Goal: Information Seeking & Learning: Learn about a topic

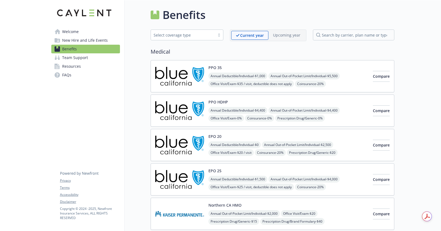
click at [294, 84] on span "Office Visit/Exam - $35 / visit, deductible does not apply" at bounding box center [250, 84] width 85 height 7
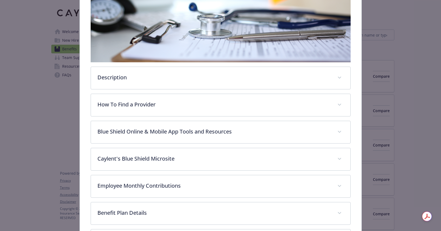
scroll to position [194, 0]
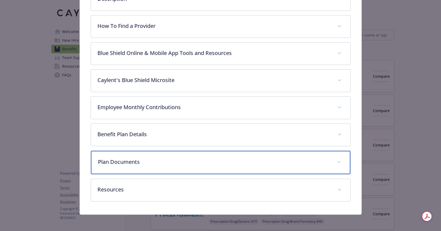
click at [197, 157] on div "Plan Documents" at bounding box center [220, 162] width 259 height 23
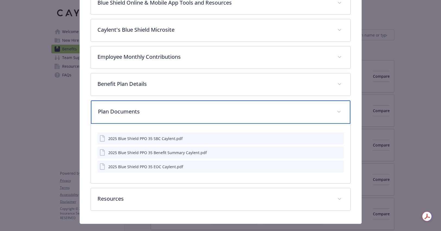
scroll to position [253, 0]
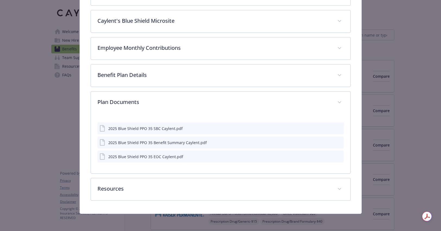
click at [329, 130] on icon "download file" at bounding box center [329, 128] width 4 height 4
click at [329, 142] on icon "download file" at bounding box center [329, 142] width 4 height 4
click at [331, 156] on icon "download file" at bounding box center [329, 156] width 4 height 4
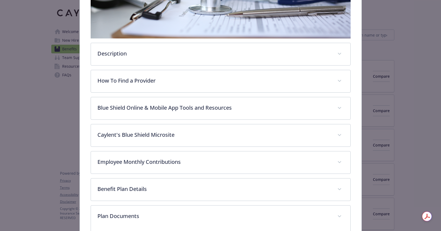
scroll to position [75, 0]
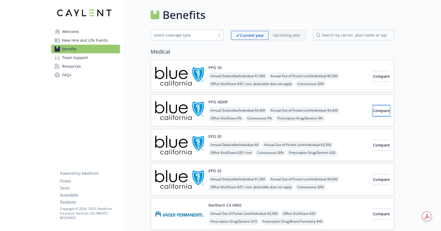
click at [372, 110] on button "Compare" at bounding box center [380, 110] width 17 height 11
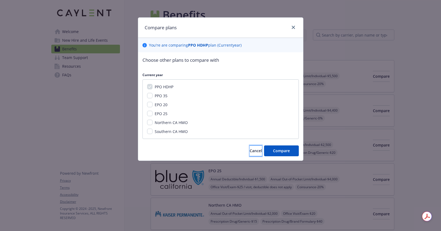
click at [249, 153] on span "Cancel" at bounding box center [255, 150] width 12 height 5
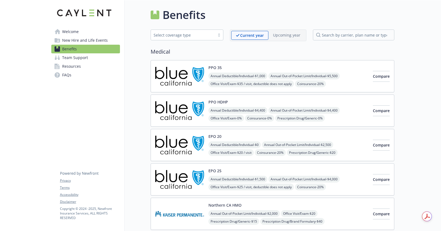
click at [221, 99] on button "PPO HDHP" at bounding box center [218, 102] width 20 height 6
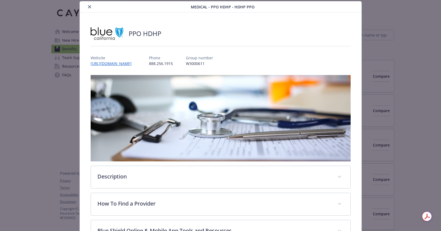
scroll to position [194, 0]
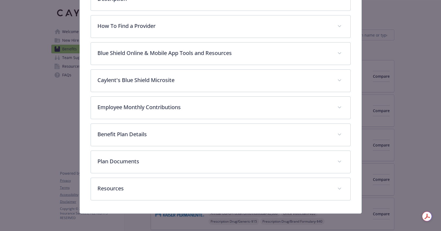
click at [253, 149] on div "Description The PPO HDHP 4000 High Deductible Health Plan (HDHP) is a versatile…" at bounding box center [221, 48] width 260 height 303
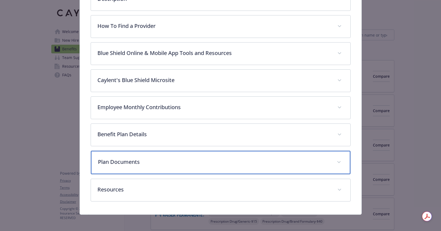
click at [253, 156] on div "Plan Documents" at bounding box center [220, 162] width 259 height 23
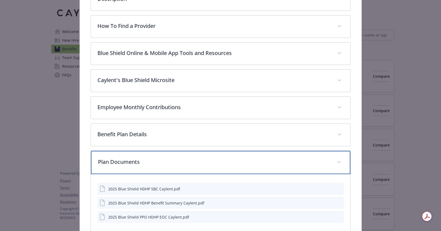
scroll to position [240, 0]
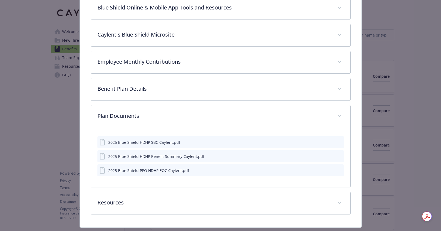
click at [329, 143] on icon "download file" at bounding box center [329, 142] width 4 height 4
click at [329, 156] on icon "download file" at bounding box center [329, 156] width 4 height 4
click at [330, 169] on icon "download file" at bounding box center [329, 170] width 4 height 4
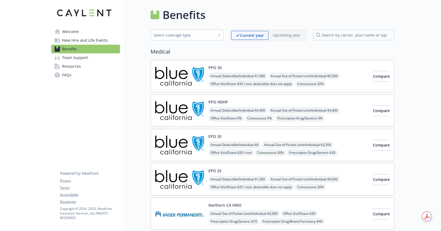
click at [326, 137] on div "EPO 20 Annual Deductible/Individual - $0 Annual Out-of-Pocket Limit/Individual …" at bounding box center [288, 145] width 160 height 23
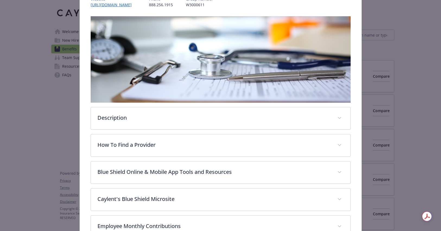
scroll to position [194, 0]
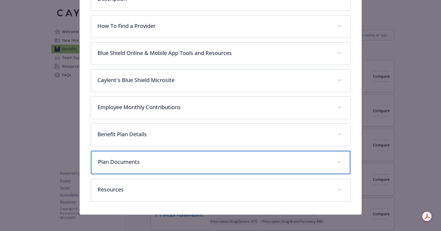
click at [234, 157] on div "Plan Documents" at bounding box center [220, 162] width 259 height 23
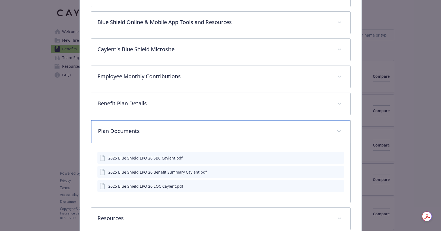
scroll to position [255, 0]
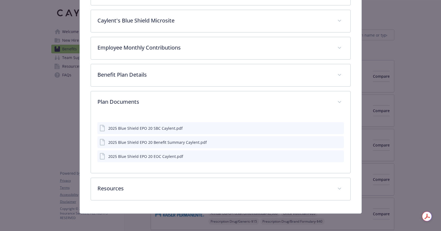
click at [330, 128] on icon "download file" at bounding box center [329, 127] width 4 height 3
click at [328, 142] on icon "download file" at bounding box center [329, 142] width 4 height 4
click at [330, 156] on icon "download file" at bounding box center [329, 155] width 4 height 3
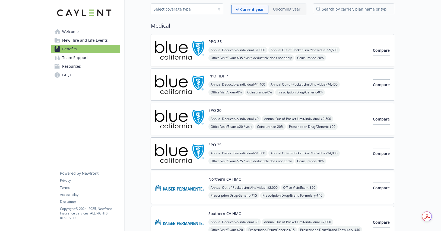
click at [306, 143] on div "EPO 25 Annual Deductible/Individual - $1,500 Annual Out-of-Pocket Limit/Individ…" at bounding box center [288, 153] width 160 height 23
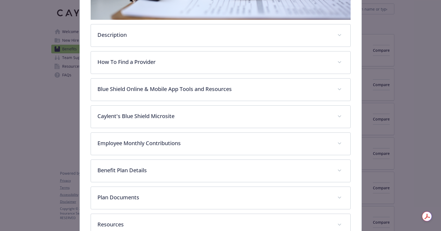
scroll to position [189, 0]
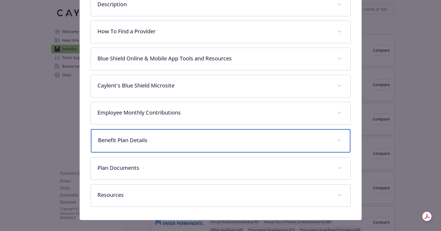
click at [240, 146] on div "Benefit Plan Details" at bounding box center [220, 140] width 259 height 23
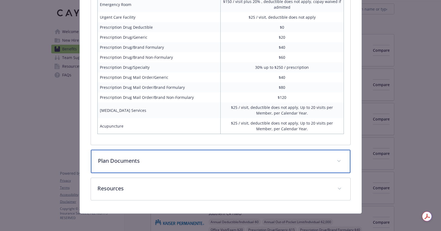
click at [236, 163] on p "Plan Documents" at bounding box center [214, 161] width 232 height 8
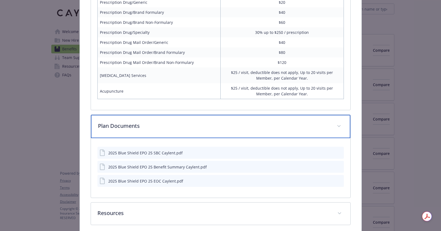
scroll to position [513, 0]
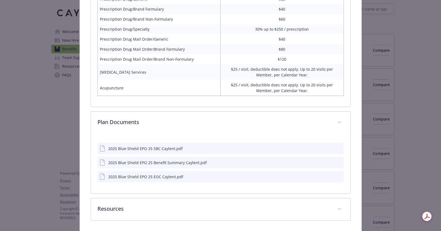
click at [328, 150] on icon "download file" at bounding box center [329, 149] width 4 height 1
click at [330, 162] on icon "download file" at bounding box center [329, 161] width 4 height 3
click at [329, 176] on icon "download file" at bounding box center [329, 176] width 4 height 4
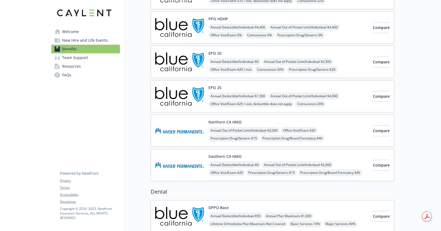
click at [324, 128] on div "Annual Out-of-Pocket Limit/Individual - $2,000 Office Visit/Exam - $20 Prescrip…" at bounding box center [288, 134] width 160 height 15
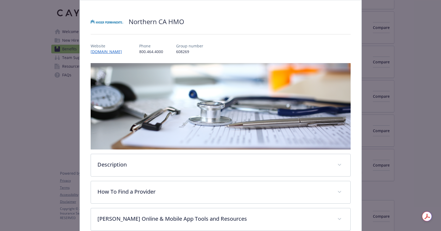
scroll to position [167, 0]
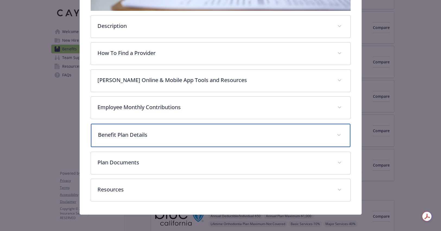
click at [289, 136] on p "Benefit Plan Details" at bounding box center [214, 135] width 232 height 8
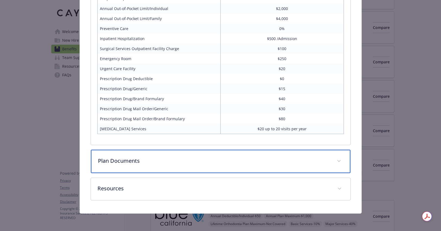
click at [261, 157] on div "Plan Documents" at bounding box center [220, 161] width 259 height 23
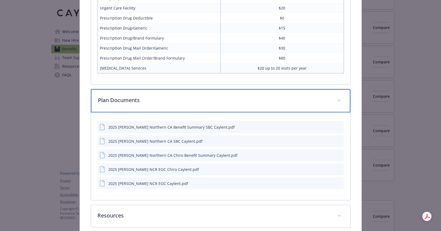
scroll to position [442, 0]
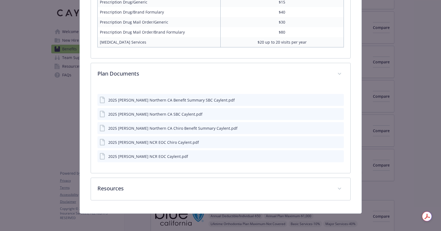
click at [328, 101] on icon "download file" at bounding box center [329, 100] width 4 height 4
click at [329, 113] on icon "download file" at bounding box center [329, 114] width 4 height 4
click at [328, 128] on icon "download file" at bounding box center [329, 128] width 4 height 4
click at [329, 141] on icon "download file" at bounding box center [329, 141] width 4 height 3
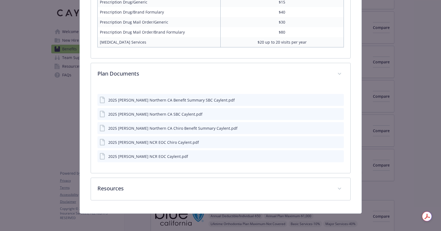
click at [328, 156] on icon "download file" at bounding box center [329, 156] width 4 height 4
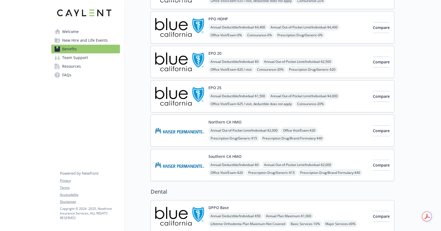
click at [336, 157] on div "Southern CA HMO Annual Deductible/Individual - $0 Annual Out-of-Pocket Limit/In…" at bounding box center [288, 165] width 160 height 23
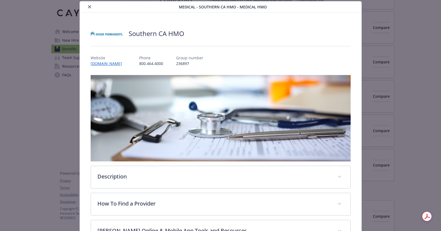
scroll to position [167, 0]
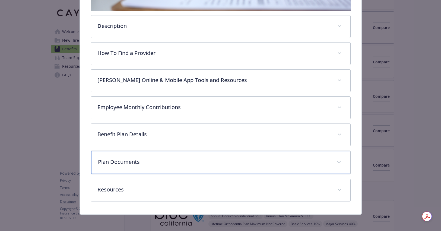
click at [300, 157] on div "Plan Documents" at bounding box center [220, 162] width 259 height 23
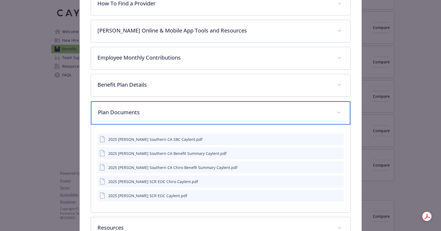
scroll to position [229, 0]
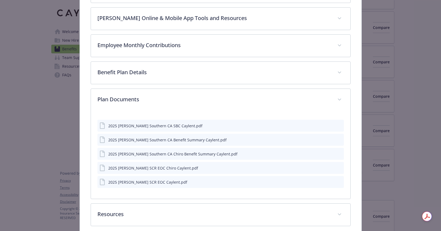
click at [327, 126] on div "2025 [PERSON_NAME] Southern CA SBC Caylent.pdf" at bounding box center [220, 126] width 246 height 12
click at [328, 126] on icon "download file" at bounding box center [329, 125] width 4 height 4
click at [329, 139] on icon "download file" at bounding box center [329, 139] width 4 height 4
click at [329, 154] on icon "download file" at bounding box center [329, 154] width 4 height 4
click at [329, 167] on icon "download file" at bounding box center [329, 167] width 4 height 3
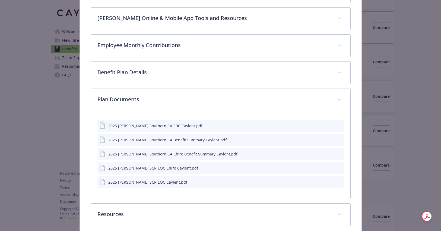
click at [330, 181] on icon "download file" at bounding box center [329, 182] width 4 height 4
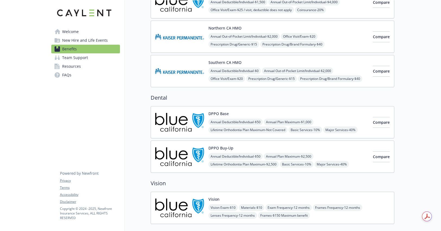
click at [335, 117] on div "DPPO Base Annual Deductible/Individual - $50 Annual Plan Maximum - $1,000 Lifet…" at bounding box center [288, 122] width 160 height 23
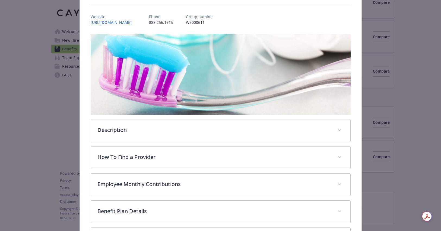
scroll to position [134, 0]
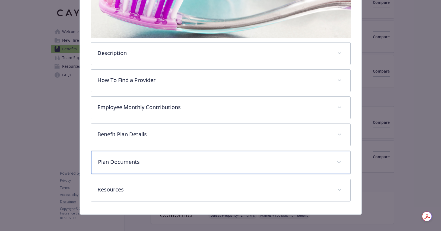
click at [290, 153] on div "Plan Documents" at bounding box center [220, 162] width 259 height 23
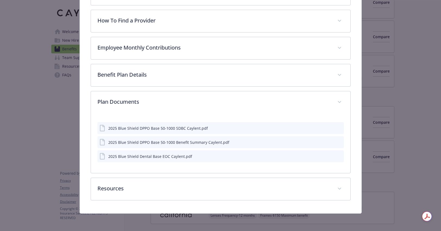
click at [329, 128] on icon "download file" at bounding box center [329, 128] width 4 height 4
click at [329, 142] on icon "download file" at bounding box center [329, 142] width 4 height 4
click at [329, 154] on icon "download file" at bounding box center [329, 156] width 4 height 4
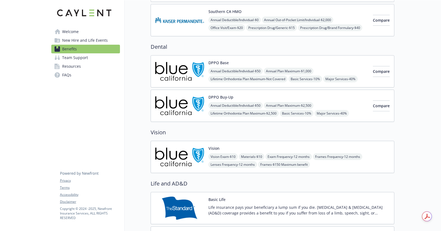
click at [339, 105] on div "Annual Deductible/Individual - $50 Annual Plan Maximum - $2,500 Lifetime Orthod…" at bounding box center [288, 113] width 160 height 23
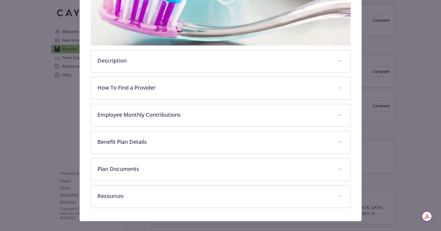
scroll to position [134, 0]
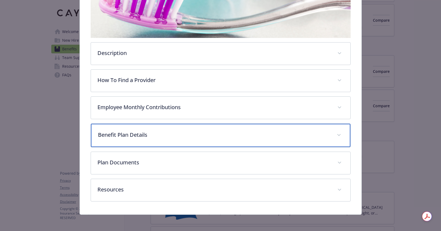
click at [283, 136] on p "Benefit Plan Details" at bounding box center [214, 135] width 232 height 8
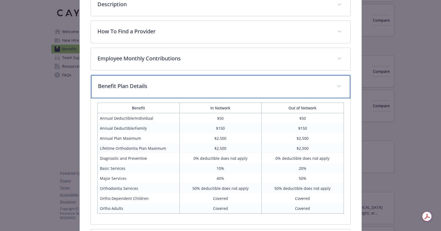
scroll to position [237, 0]
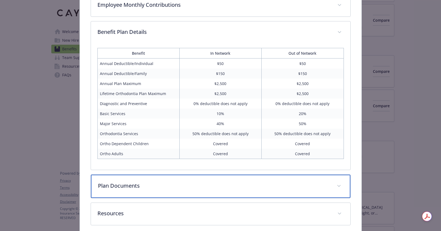
click at [267, 181] on div "Plan Documents" at bounding box center [220, 186] width 259 height 23
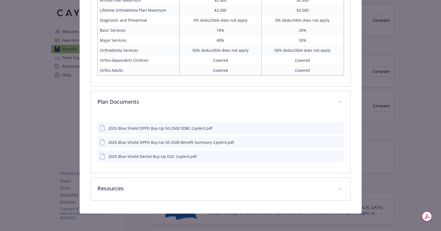
click at [329, 127] on icon "download file" at bounding box center [329, 128] width 4 height 4
click at [329, 141] on icon "download file" at bounding box center [329, 142] width 4 height 4
click at [329, 156] on icon "download file" at bounding box center [329, 155] width 4 height 3
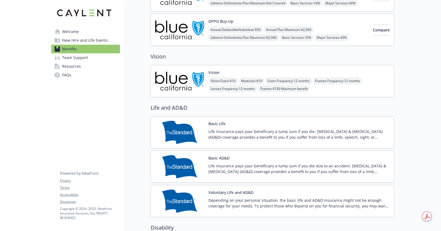
click at [351, 120] on div "Basic Life Life insurance pays your beneficiary a lump sum if you die. [MEDICAL…" at bounding box center [271, 132] width 243 height 32
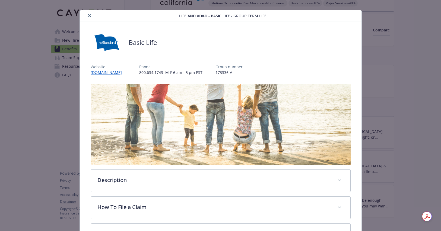
scroll to position [107, 0]
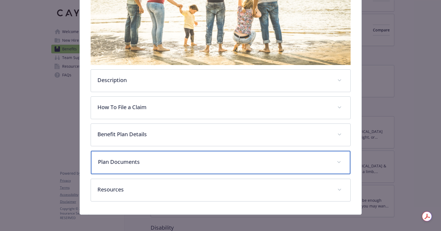
click at [286, 151] on div "Plan Documents" at bounding box center [220, 162] width 259 height 23
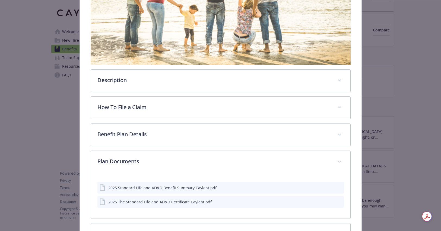
click at [330, 189] on icon "download file" at bounding box center [329, 187] width 4 height 4
click at [328, 201] on icon "download file" at bounding box center [329, 202] width 4 height 4
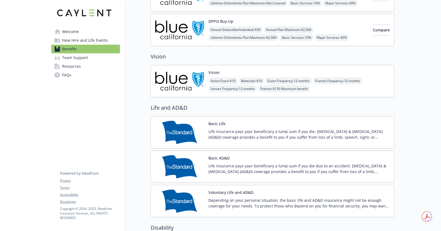
click at [313, 156] on div "Basic AD&D Life insurance pays your beneficiary a lump sum if you die due to an…" at bounding box center [298, 166] width 181 height 23
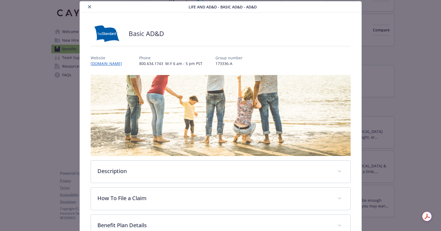
scroll to position [107, 0]
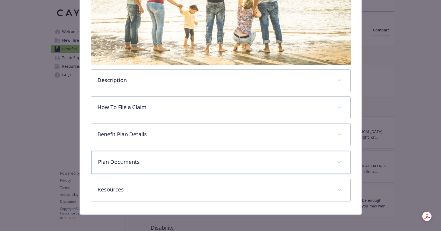
click at [298, 161] on p "Plan Documents" at bounding box center [214, 162] width 232 height 8
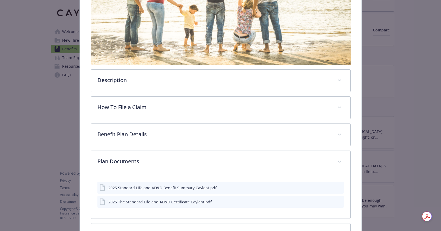
click at [329, 189] on icon "download file" at bounding box center [329, 187] width 4 height 4
click at [329, 201] on icon "download file" at bounding box center [329, 202] width 4 height 4
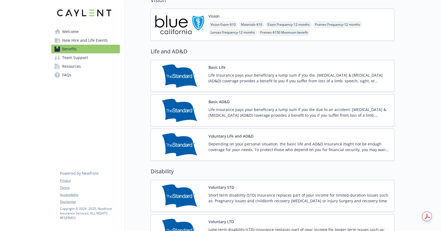
click at [339, 136] on div "Voluntary Life and AD&D Depending on your personal situation, the basic life an…" at bounding box center [298, 144] width 181 height 23
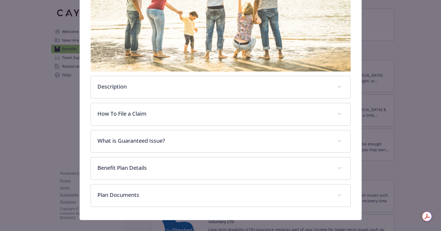
scroll to position [107, 0]
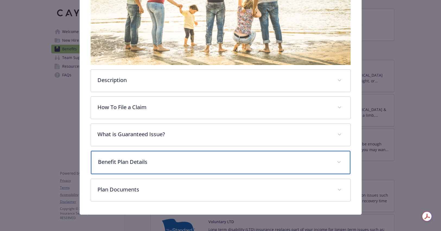
click at [323, 159] on p "Benefit Plan Details" at bounding box center [214, 162] width 232 height 8
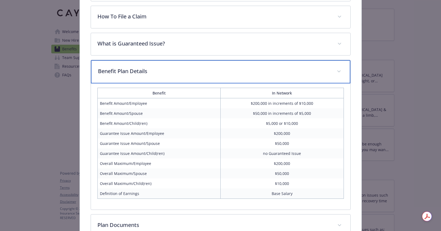
scroll to position [224, 0]
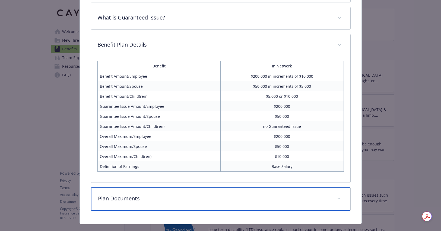
click at [322, 195] on p "Plan Documents" at bounding box center [214, 199] width 232 height 8
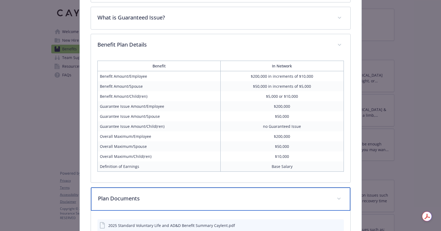
scroll to position [280, 0]
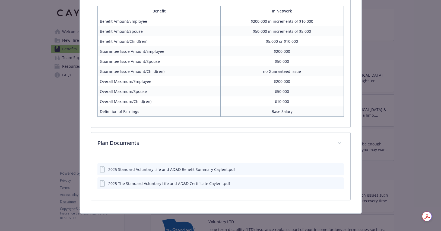
click at [330, 169] on icon "download file" at bounding box center [329, 169] width 4 height 4
click at [329, 183] on icon "download file" at bounding box center [329, 182] width 4 height 3
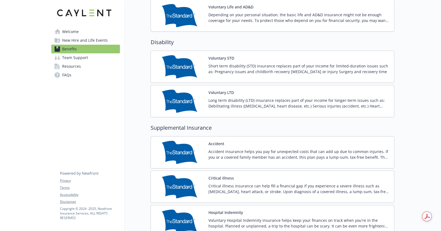
scroll to position [491, 0]
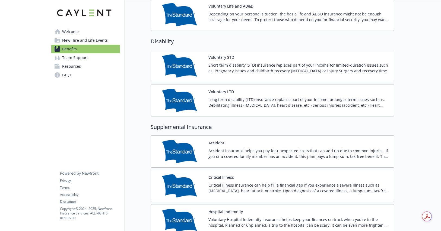
click at [318, 61] on div "Voluntary STD Short term disability (STD) insurance replaces part of your incom…" at bounding box center [298, 65] width 181 height 23
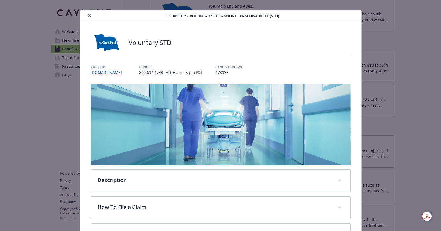
scroll to position [107, 0]
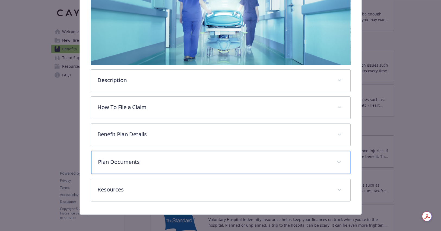
click at [299, 167] on div "Plan Documents" at bounding box center [220, 162] width 259 height 23
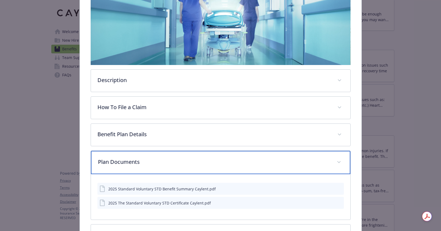
scroll to position [124, 0]
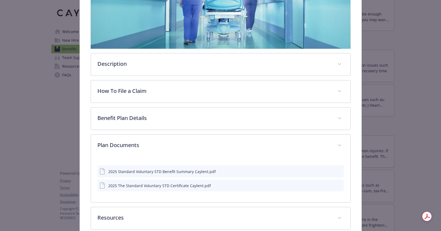
click at [330, 174] on button "details for plan Disability - Voluntary STD - Short Term Disability (STD)" at bounding box center [329, 172] width 5 height 6
click at [329, 171] on icon "download file" at bounding box center [329, 170] width 4 height 3
click at [329, 185] on icon "download file" at bounding box center [329, 185] width 4 height 4
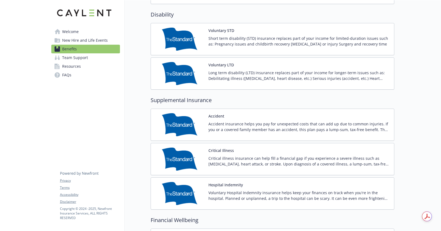
click at [324, 150] on div "Critical Illness Critical illness insurance can help fill a financial gap if yo…" at bounding box center [298, 159] width 181 height 23
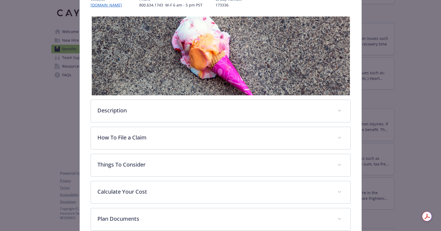
scroll to position [105, 0]
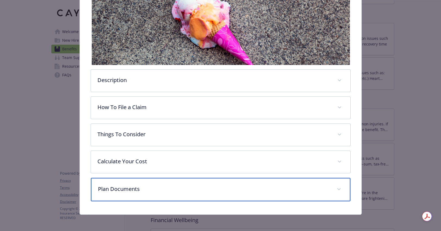
click at [307, 187] on p "Plan Documents" at bounding box center [214, 189] width 232 height 8
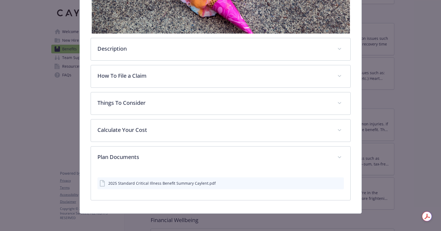
click at [328, 184] on icon "download file" at bounding box center [329, 183] width 4 height 4
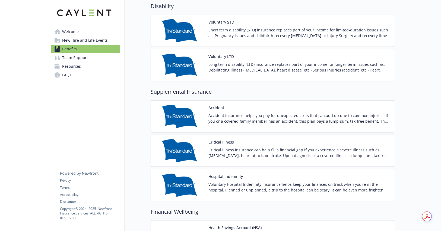
scroll to position [530, 0]
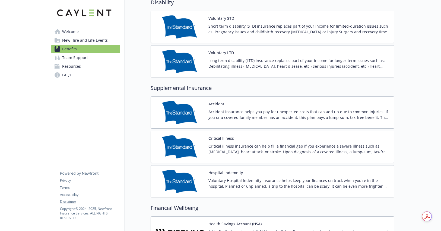
click at [323, 110] on p "Accident insurance helps you pay for unexpected costs that can add up due to co…" at bounding box center [298, 114] width 181 height 11
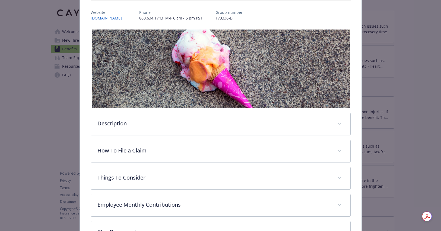
scroll to position [105, 0]
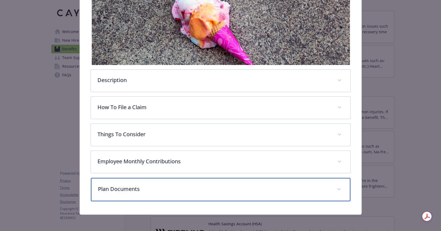
click at [307, 188] on p "Plan Documents" at bounding box center [214, 189] width 232 height 8
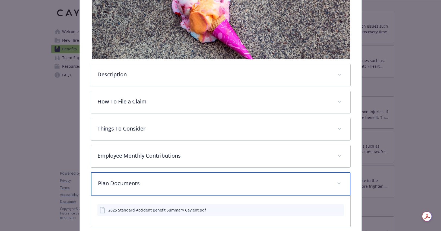
scroll to position [114, 0]
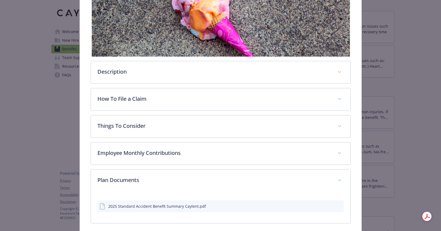
click at [329, 206] on icon "download file" at bounding box center [329, 206] width 4 height 4
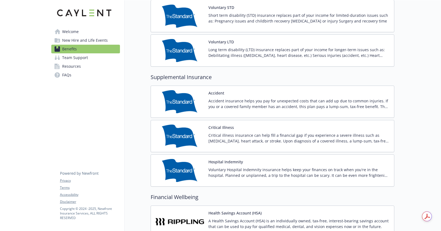
click at [342, 176] on p "Voluntary Hospital Indemnity insurance helps keep your finances on track when y…" at bounding box center [298, 172] width 181 height 11
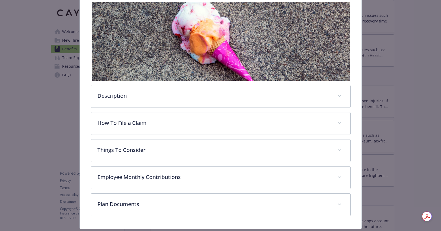
scroll to position [105, 0]
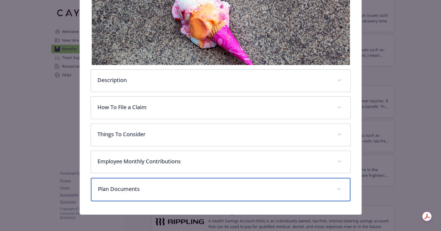
click at [304, 178] on div "Plan Documents" at bounding box center [220, 189] width 259 height 23
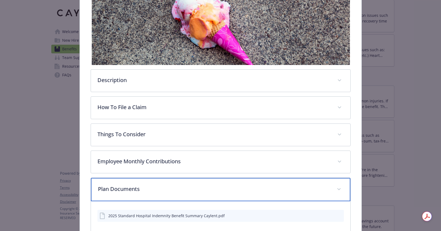
scroll to position [138, 0]
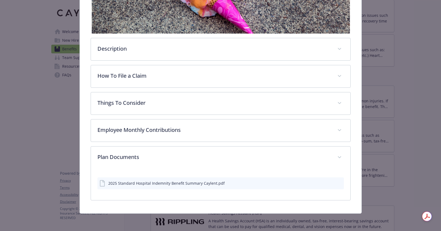
click at [331, 184] on icon "download file" at bounding box center [329, 183] width 4 height 4
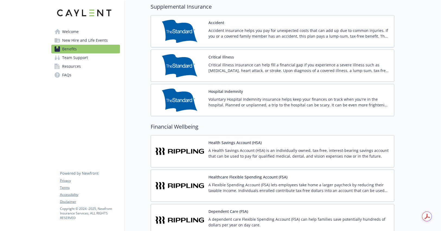
scroll to position [635, 0]
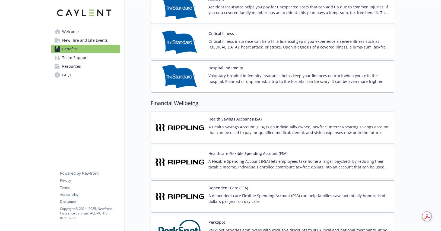
click at [343, 122] on div "Health Savings Account (HSA) A Health Savings Account (HSA) is an individually …" at bounding box center [298, 127] width 181 height 23
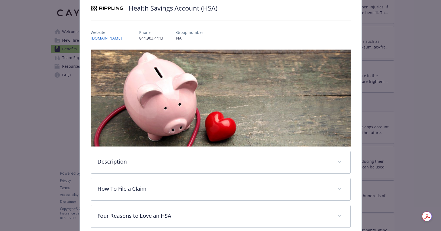
scroll to position [123, 0]
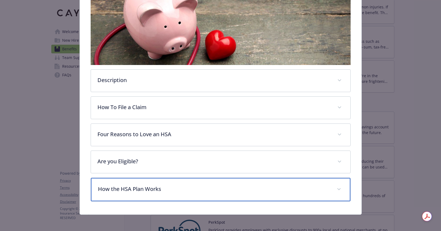
click at [312, 180] on div "How the HSA Plan Works" at bounding box center [220, 189] width 259 height 23
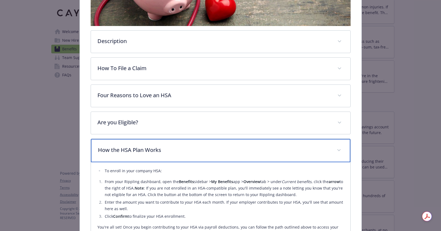
scroll to position [335, 0]
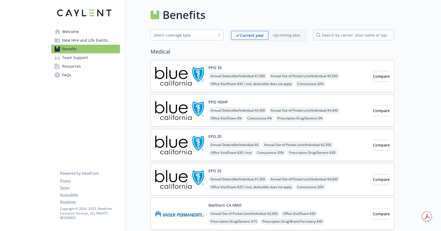
click at [80, 60] on span "Team Support" at bounding box center [75, 57] width 26 height 9
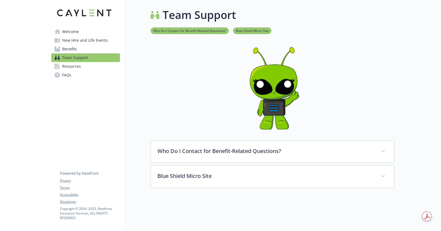
click at [81, 65] on link "Resources" at bounding box center [85, 66] width 69 height 9
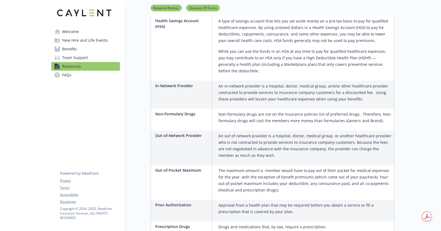
scroll to position [894, 0]
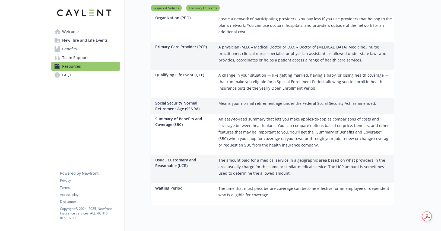
click at [78, 28] on span "Welcome" at bounding box center [70, 31] width 17 height 9
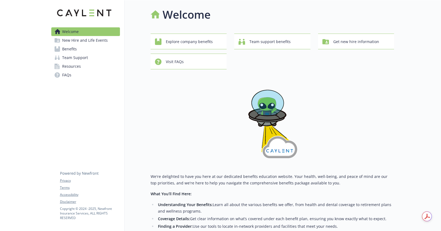
scroll to position [97, 0]
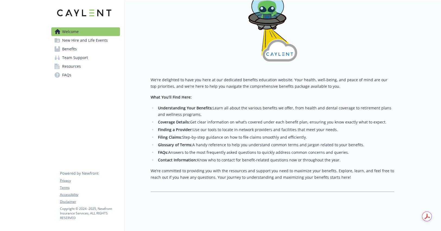
click at [130, 116] on div "Welcome Explore company benefits Team support benefits Get new hire information…" at bounding box center [258, 50] width 269 height 295
click at [83, 41] on span "New Hire and Life Events" at bounding box center [85, 40] width 46 height 9
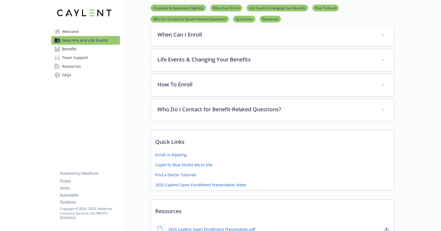
scroll to position [228, 0]
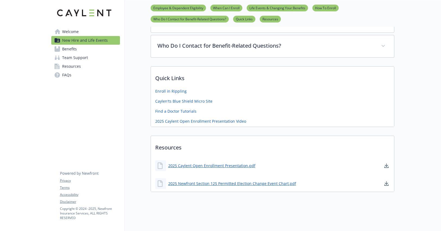
click at [73, 51] on span "Benefits" at bounding box center [69, 49] width 15 height 9
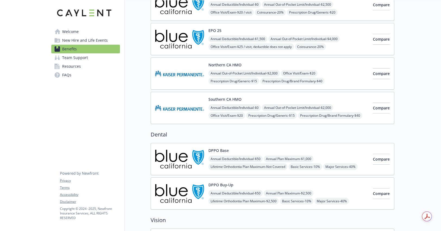
scroll to position [101, 0]
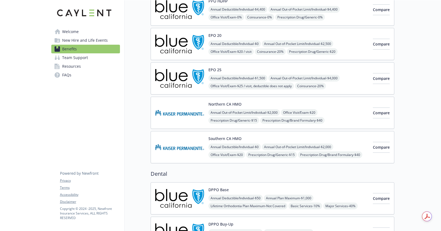
click at [74, 80] on div "Welcome New Hire and Life Events Benefits Team Support Resources FAQs Privacy T…" at bounding box center [85, 45] width 77 height 90
click at [74, 79] on link "FAQs" at bounding box center [85, 75] width 69 height 9
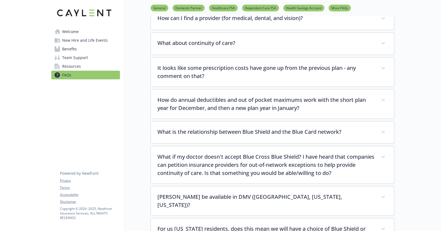
scroll to position [1257, 0]
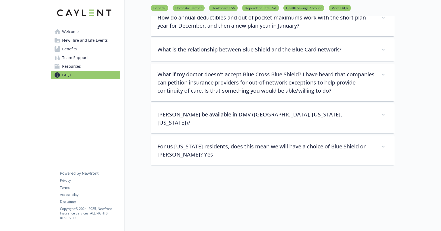
click at [80, 49] on link "Benefits" at bounding box center [85, 49] width 69 height 9
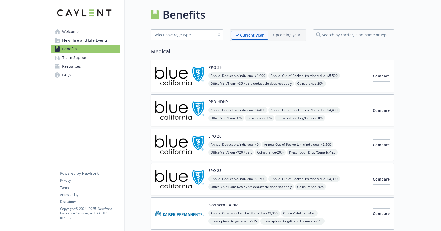
scroll to position [861, 0]
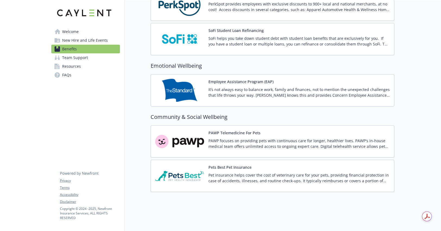
click at [235, 90] on p "It’s not always easy to balance work, family and finances, not to mention the u…" at bounding box center [298, 92] width 181 height 11
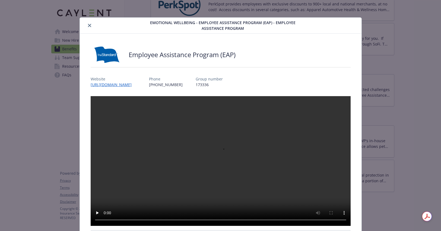
scroll to position [16, 0]
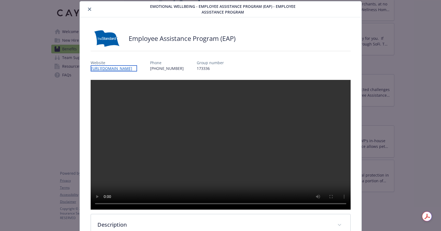
click at [137, 68] on link "[URL][DOMAIN_NAME]" at bounding box center [114, 68] width 46 height 6
click at [95, 6] on div "details for plan Emotional Wellbeing - Employee Assistance Program (EAP) - Empl…" at bounding box center [110, 9] width 57 height 7
click at [90, 9] on icon "close" at bounding box center [89, 9] width 3 height 3
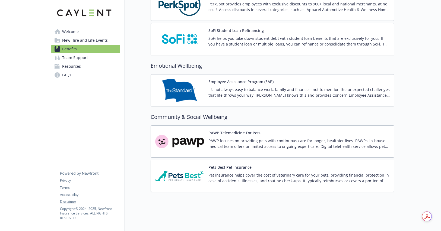
click at [242, 170] on button "Pets Best Pet Insurance" at bounding box center [229, 168] width 43 height 6
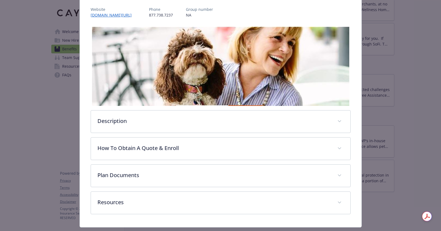
scroll to position [71, 0]
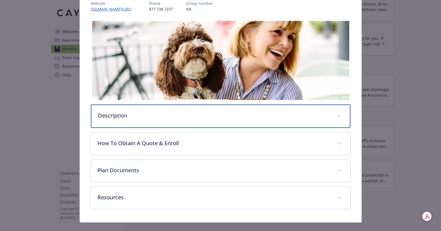
click at [190, 121] on div "Description" at bounding box center [220, 116] width 259 height 23
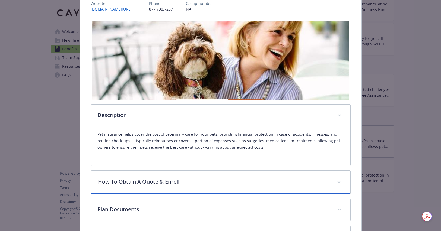
click at [182, 188] on div "How To Obtain A Quote & Enroll" at bounding box center [220, 182] width 259 height 23
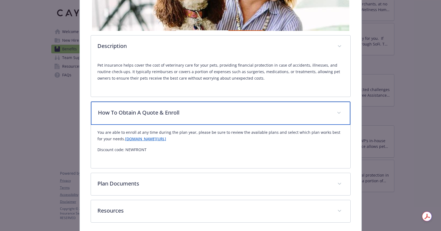
scroll to position [153, 0]
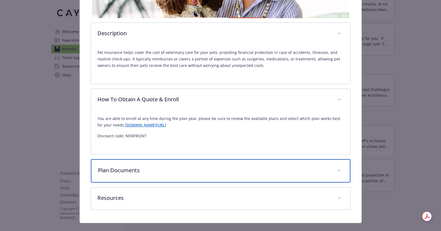
click at [179, 168] on p "Plan Documents" at bounding box center [214, 170] width 232 height 8
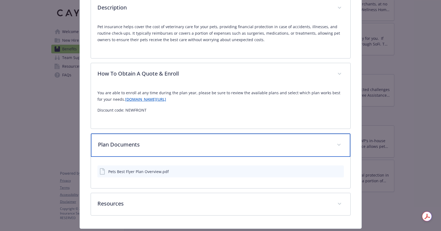
scroll to position [194, 0]
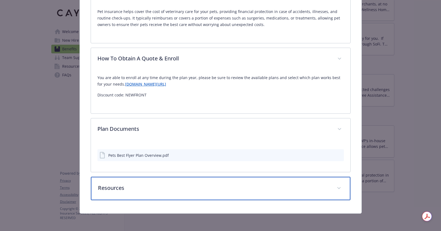
click at [175, 179] on div "Resources" at bounding box center [220, 188] width 259 height 23
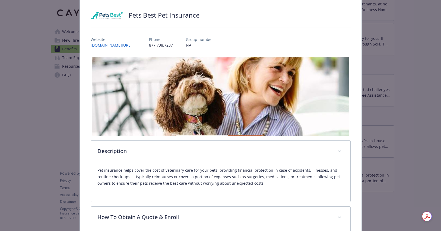
scroll to position [32, 0]
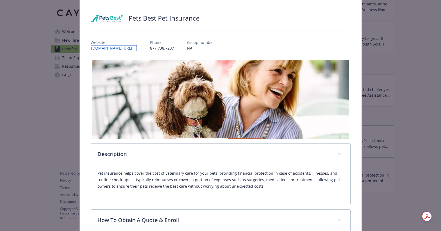
click at [134, 47] on link "[DOMAIN_NAME][URL]" at bounding box center [114, 48] width 46 height 6
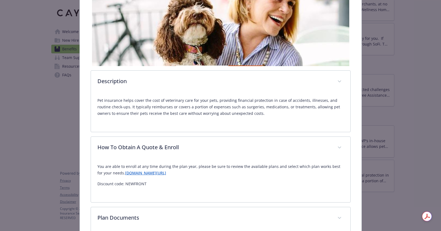
scroll to position [105, 0]
click at [176, 109] on p "Pet insurance helps cover the cost of veterinary care for your pets, providing …" at bounding box center [220, 107] width 246 height 20
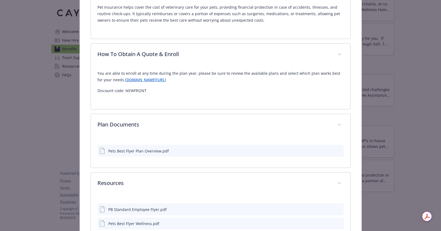
scroll to position [252, 0]
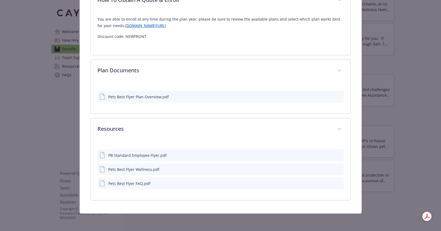
click at [330, 155] on icon "download file" at bounding box center [329, 154] width 4 height 3
click at [296, 96] on div "Pets Best Flyer Plan Overview.pdf" at bounding box center [220, 97] width 246 height 12
click at [332, 96] on button "download file" at bounding box center [329, 96] width 5 height 5
click at [327, 169] on div "Pets Best Flyer Wellness.pdf" at bounding box center [220, 169] width 246 height 12
click at [328, 169] on icon "download file" at bounding box center [329, 169] width 4 height 4
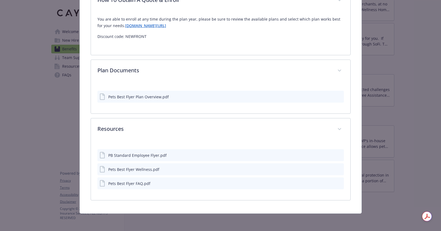
click at [329, 183] on icon "download file" at bounding box center [329, 182] width 4 height 3
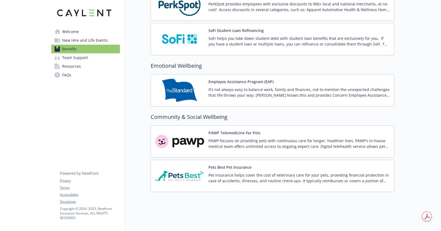
click at [247, 136] on div "PAWP Telemedicine For Pets PAWP focuses on providing pets with continuous care …" at bounding box center [298, 141] width 181 height 23
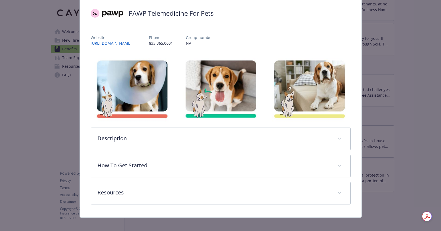
scroll to position [41, 0]
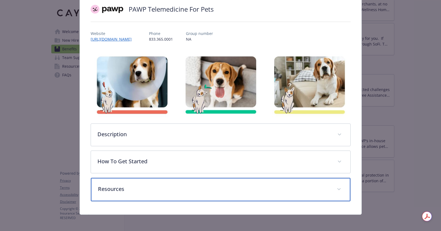
click at [247, 179] on div "Resources" at bounding box center [220, 189] width 259 height 23
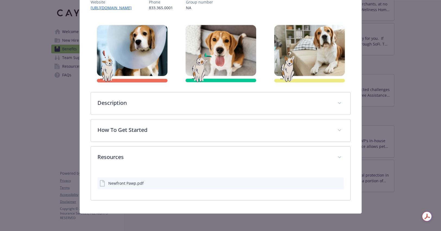
scroll to position [72, 0]
click at [331, 184] on icon "download file" at bounding box center [329, 183] width 4 height 4
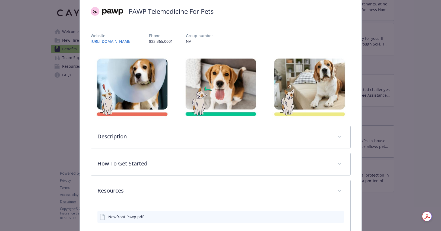
scroll to position [0, 0]
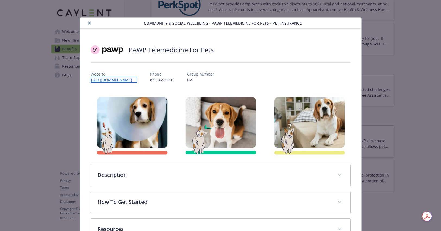
click at [102, 80] on link "[URL][DOMAIN_NAME]" at bounding box center [114, 80] width 46 height 6
click at [89, 24] on icon "close" at bounding box center [89, 22] width 3 height 3
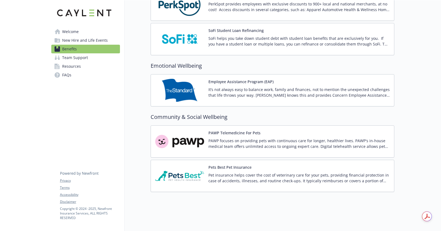
click at [232, 83] on button "Employee Assistance Program (EAP)" at bounding box center [240, 82] width 65 height 6
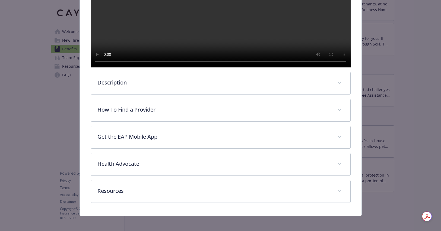
scroll to position [177, 0]
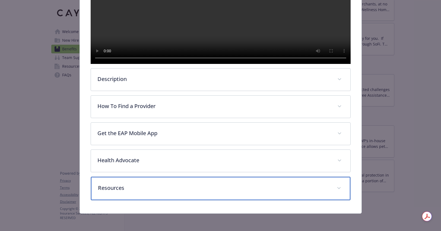
click at [168, 191] on p "Resources" at bounding box center [214, 188] width 232 height 8
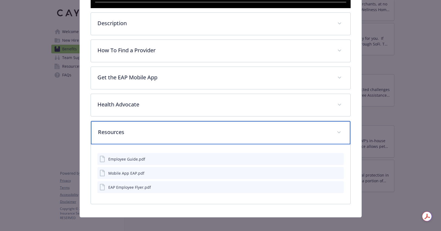
scroll to position [238, 0]
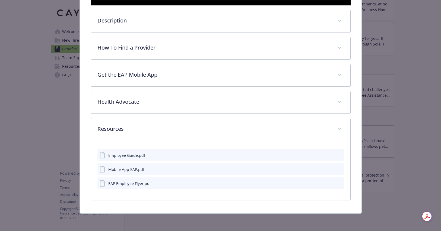
click at [330, 155] on icon "download file" at bounding box center [329, 155] width 4 height 4
click at [329, 169] on icon "download file" at bounding box center [329, 168] width 4 height 3
click at [330, 185] on button "details for plan Emotional Wellbeing - Employee Assistance Program (EAP) - Empl…" at bounding box center [330, 184] width 4 height 6
click at [331, 183] on icon "download file" at bounding box center [329, 183] width 4 height 4
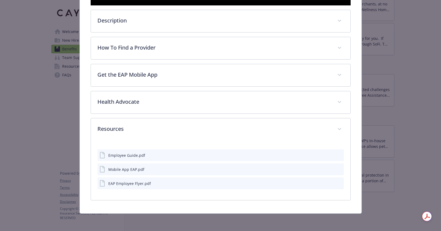
scroll to position [159, 0]
